Goal: Transaction & Acquisition: Subscribe to service/newsletter

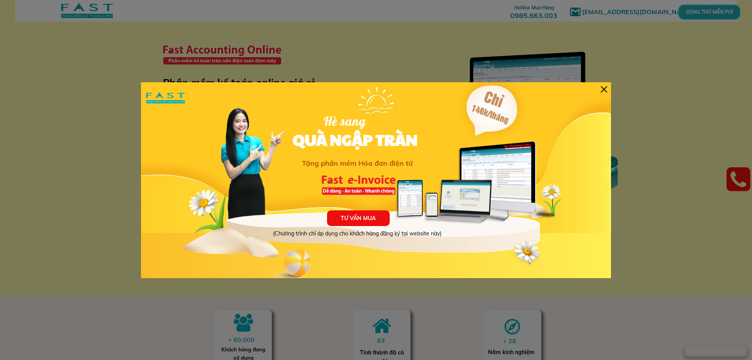
click at [605, 89] on div at bounding box center [604, 89] width 6 height 6
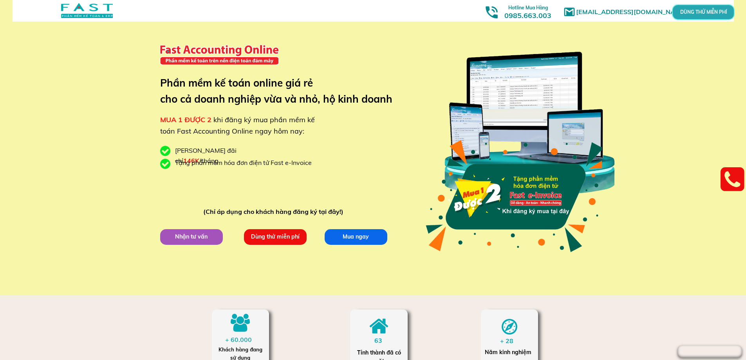
click at [288, 238] on p "Dùng thử miễn phí" at bounding box center [275, 237] width 63 height 16
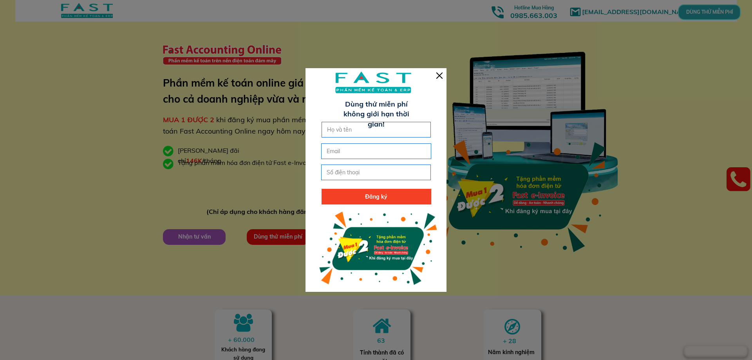
click at [359, 132] on input "text" at bounding box center [376, 129] width 103 height 15
type input "[PERSON_NAME]"
click at [365, 152] on input "email" at bounding box center [376, 151] width 103 height 15
type input "[EMAIL_ADDRESS][DOMAIN_NAME]"
click at [368, 170] on input "tel" at bounding box center [376, 172] width 103 height 15
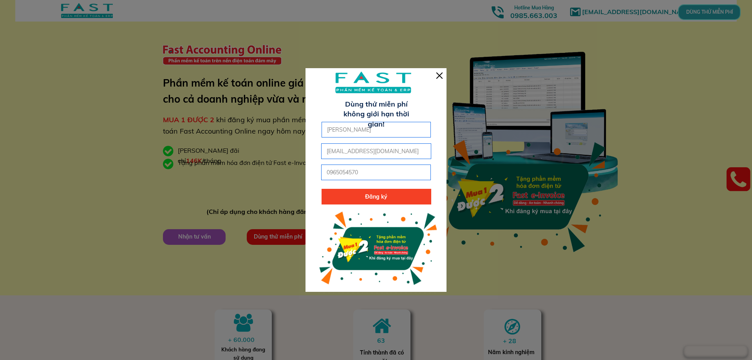
type input "0965054570"
click at [389, 200] on p "Đăng ký" at bounding box center [377, 197] width 110 height 16
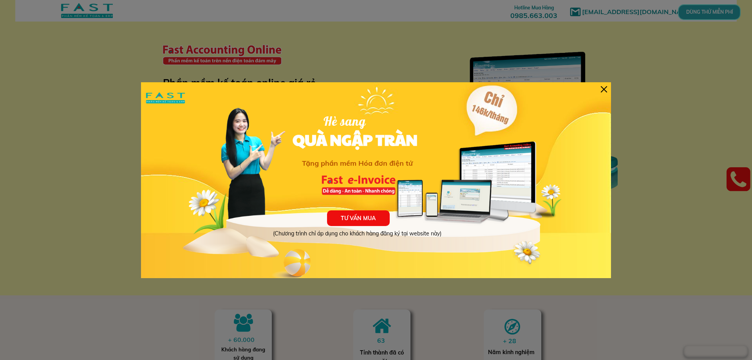
click at [607, 90] on div "TƯ VẤN MUA (Chương trình chỉ áp dụng cho khách hàng đăng ký tại website này) Hè…" at bounding box center [376, 180] width 470 height 196
click at [605, 89] on div at bounding box center [604, 89] width 6 height 6
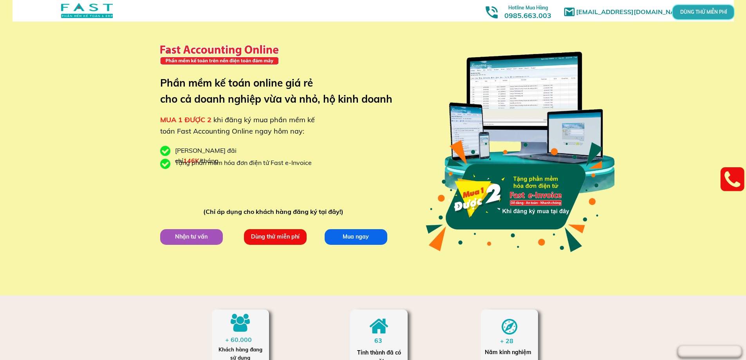
click at [715, 9] on div "DÙNG THỬ MIỄN PHÍ" at bounding box center [703, 12] width 63 height 16
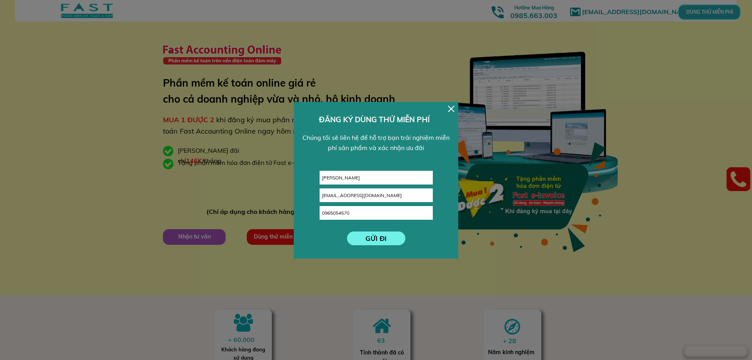
click at [386, 243] on p "GỬI ĐI" at bounding box center [376, 238] width 58 height 14
